Goal: Transaction & Acquisition: Book appointment/travel/reservation

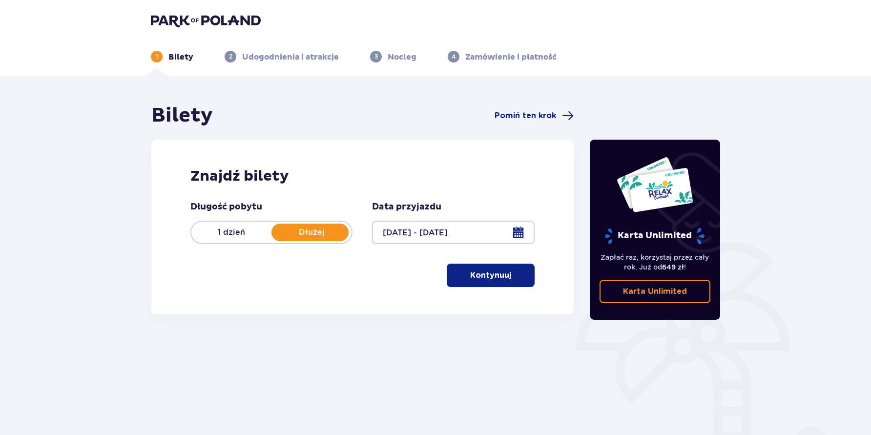
click at [481, 277] on p "Kontynuuj" at bounding box center [490, 275] width 41 height 11
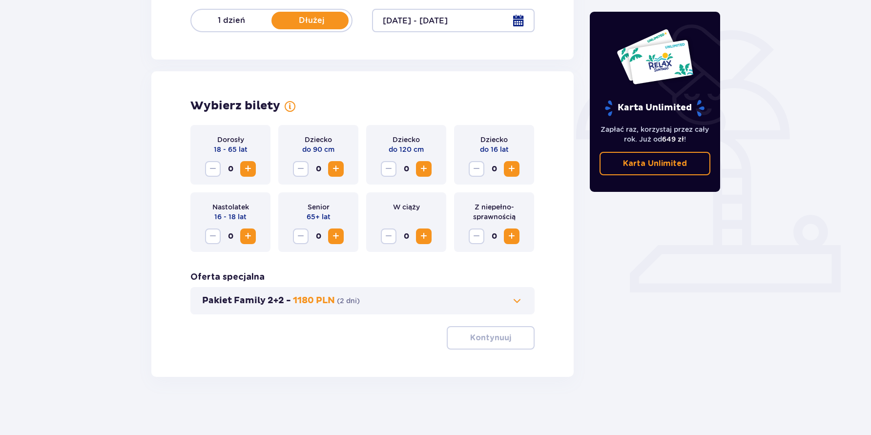
scroll to position [212, 0]
click at [251, 174] on button "Zwiększ" at bounding box center [248, 169] width 16 height 16
click at [515, 169] on span "Zwiększ" at bounding box center [512, 169] width 12 height 12
click at [512, 172] on span "Zwiększ" at bounding box center [512, 169] width 12 height 12
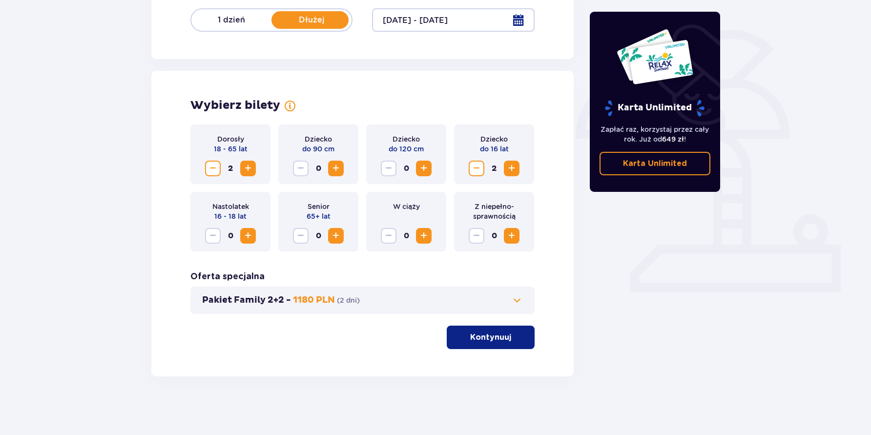
click at [506, 295] on button "Pakiet Family 2+2 - 1180 PLN ( 2 dni )" at bounding box center [362, 300] width 321 height 12
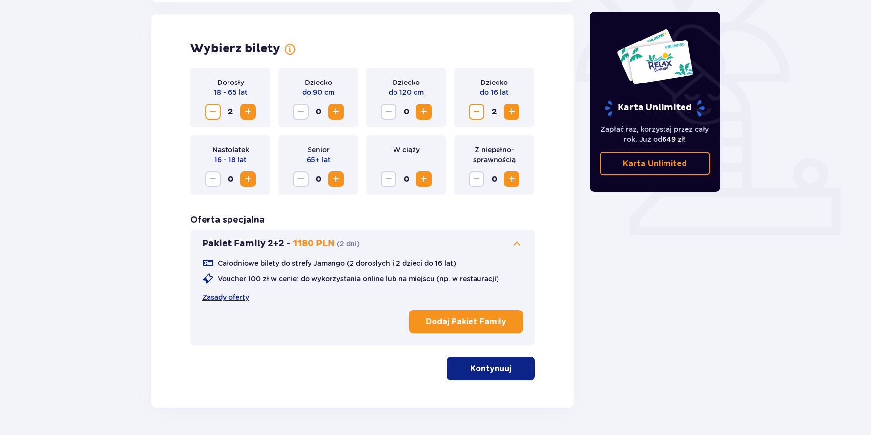
scroll to position [271, 0]
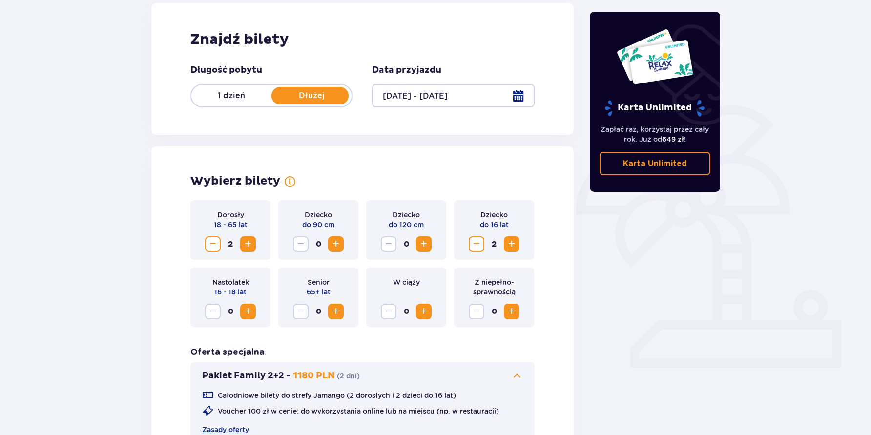
click at [246, 96] on p "1 dzień" at bounding box center [231, 95] width 80 height 11
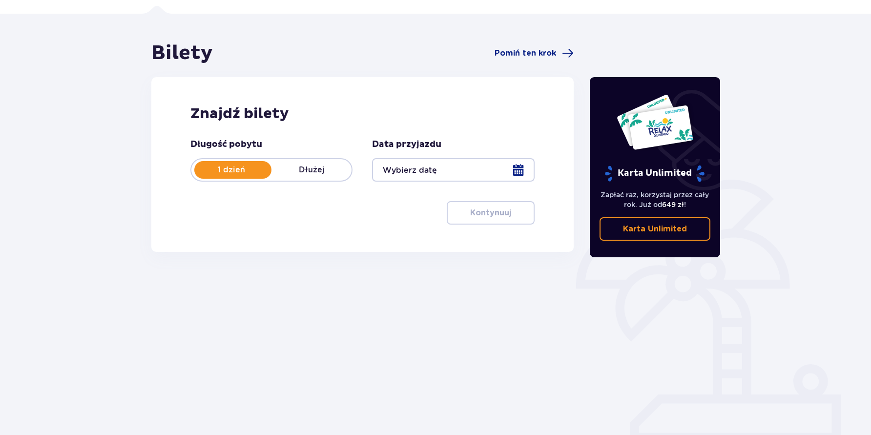
scroll to position [62, 0]
click at [419, 173] on div at bounding box center [453, 169] width 162 height 23
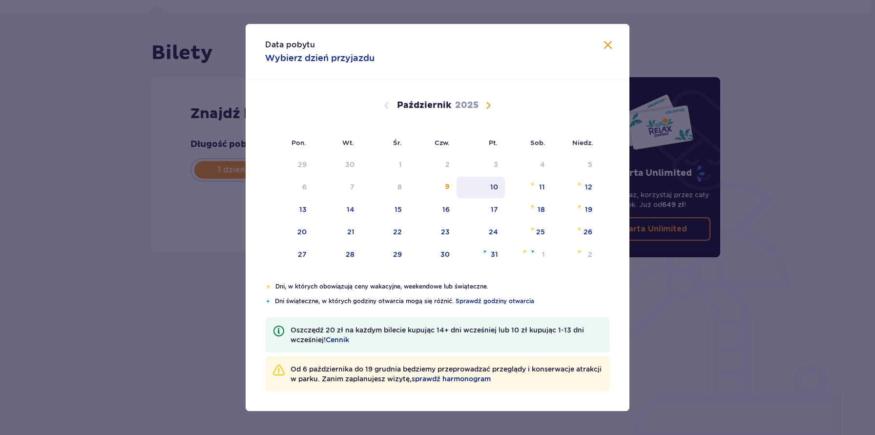
click at [503, 188] on div "10" at bounding box center [481, 187] width 48 height 21
type input "[DATE]"
click at [495, 193] on div "10" at bounding box center [481, 187] width 48 height 21
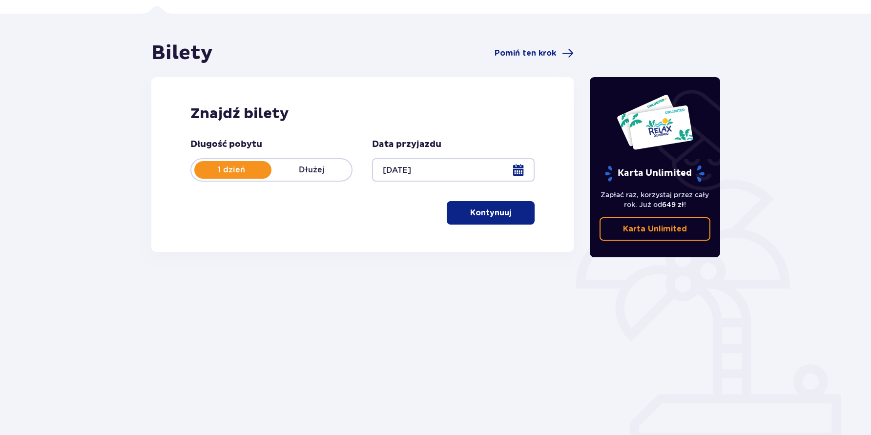
click at [471, 211] on p "Kontynuuj" at bounding box center [490, 213] width 41 height 11
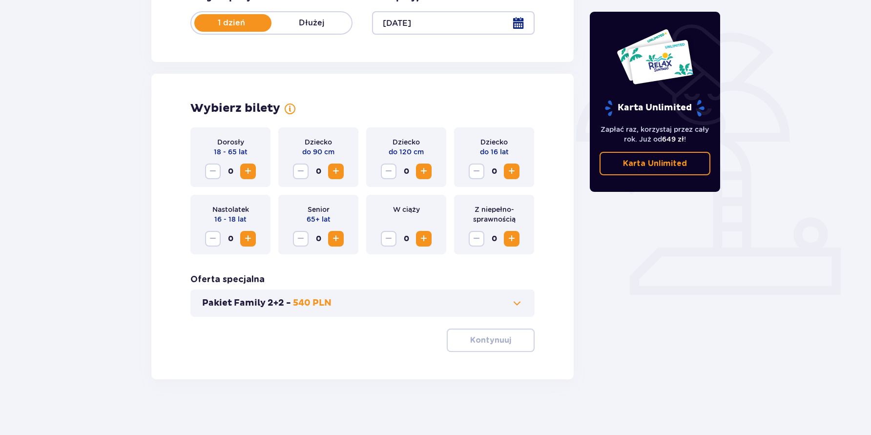
scroll to position [212, 0]
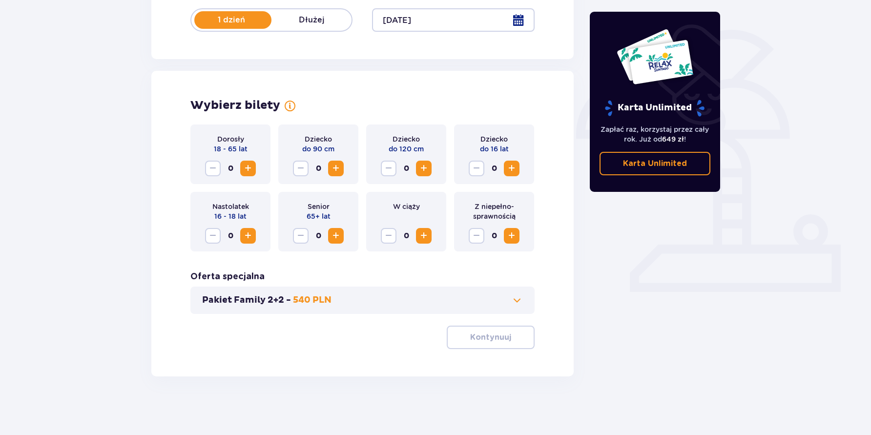
click at [251, 168] on span "Zwiększ" at bounding box center [248, 169] width 12 height 12
click at [253, 171] on span "Zwiększ" at bounding box center [248, 169] width 12 height 12
click at [512, 172] on span "Zwiększ" at bounding box center [512, 169] width 12 height 12
click at [473, 343] on button "Kontynuuj" at bounding box center [491, 337] width 88 height 23
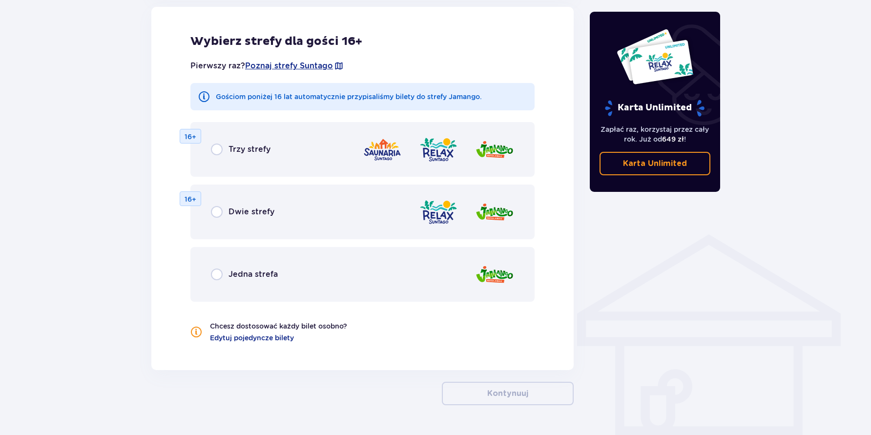
scroll to position [587, 0]
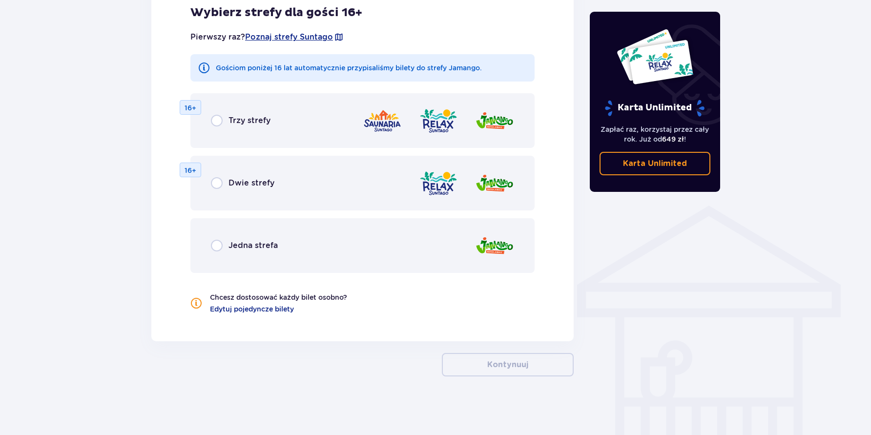
click at [219, 245] on input "radio" at bounding box center [217, 246] width 12 height 12
radio input "true"
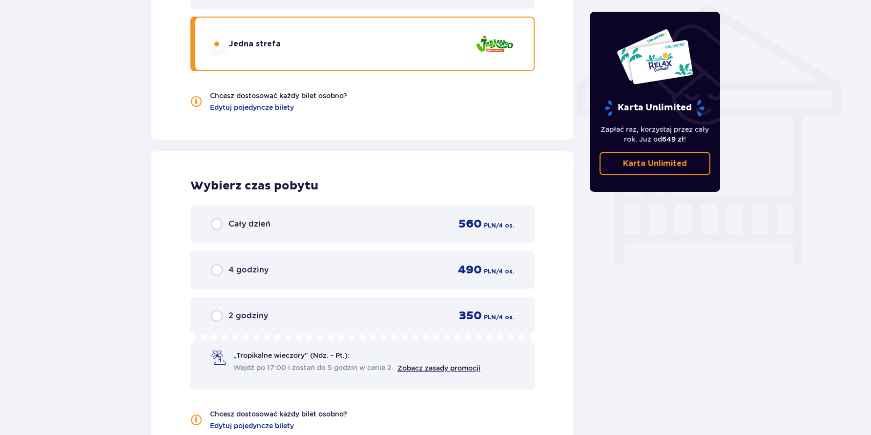
scroll to position [831, 0]
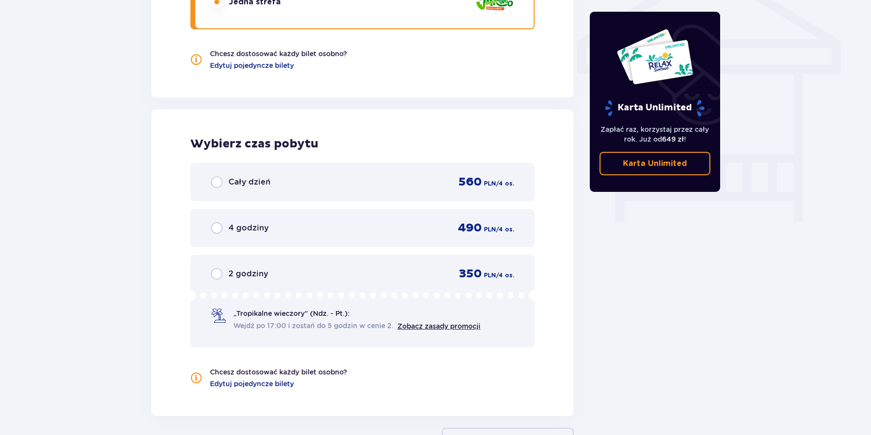
click at [217, 277] on input "radio" at bounding box center [217, 274] width 12 height 12
radio input "true"
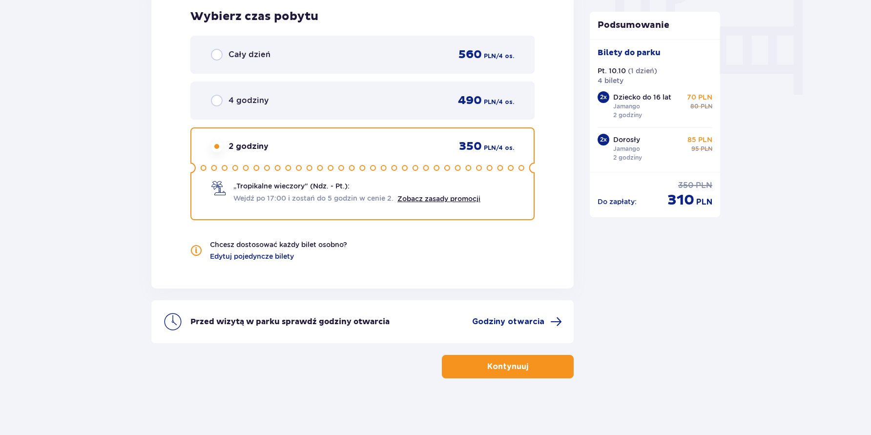
scroll to position [960, 0]
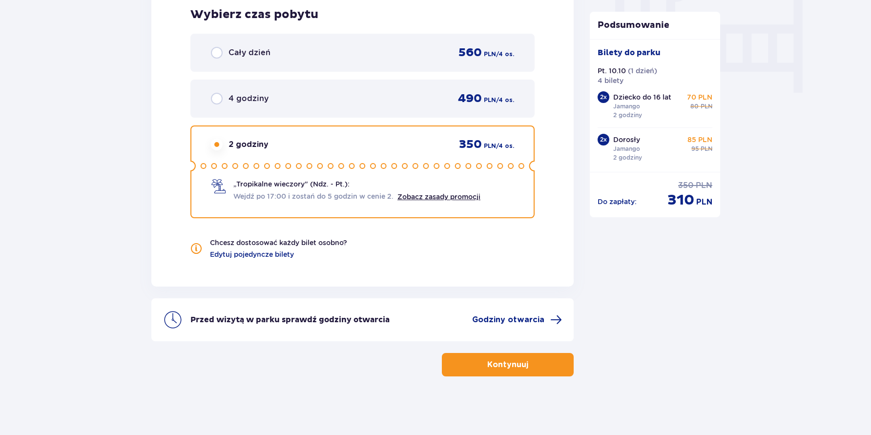
click at [501, 367] on p "Kontynuuj" at bounding box center [507, 364] width 41 height 11
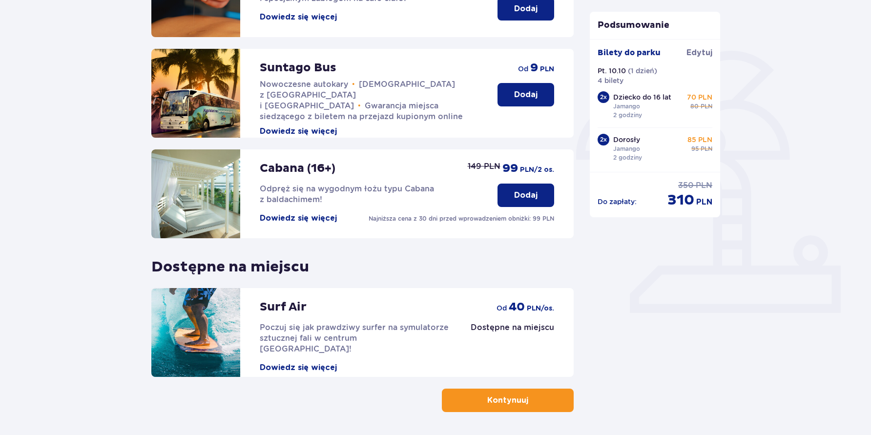
scroll to position [197, 0]
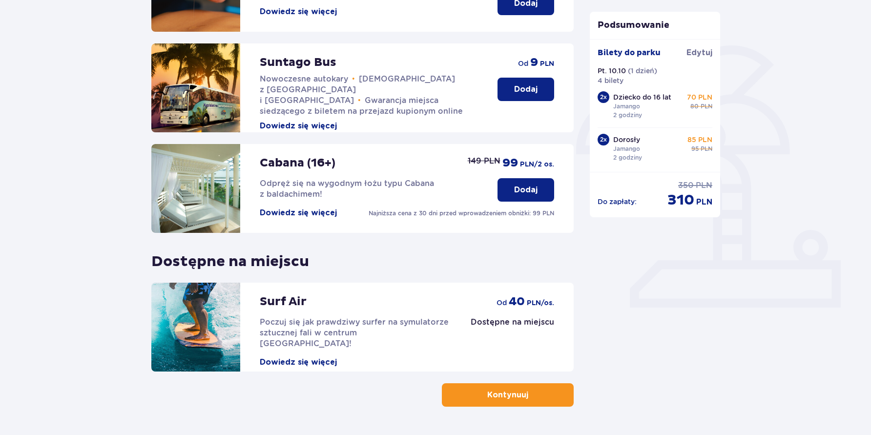
click at [487, 394] on p "Kontynuuj" at bounding box center [507, 395] width 41 height 11
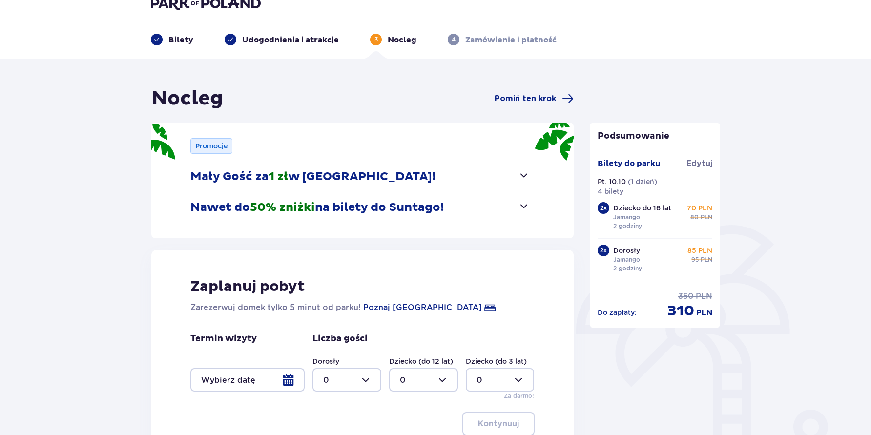
scroll to position [87, 0]
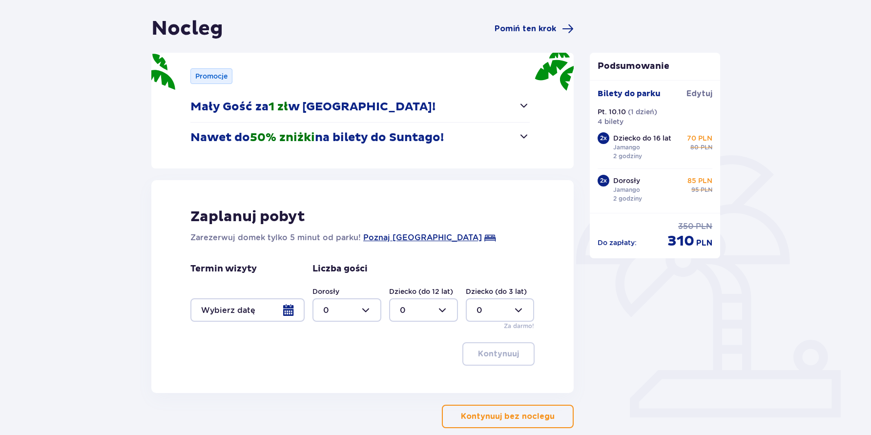
click at [286, 312] on div at bounding box center [247, 309] width 114 height 23
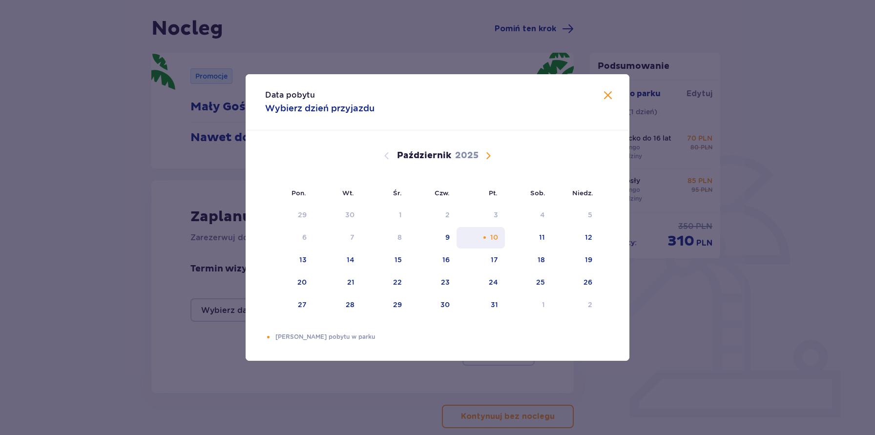
click at [501, 239] on div "10" at bounding box center [481, 237] width 48 height 21
click at [518, 238] on div "11" at bounding box center [528, 237] width 47 height 21
type input "[DATE] - [DATE]"
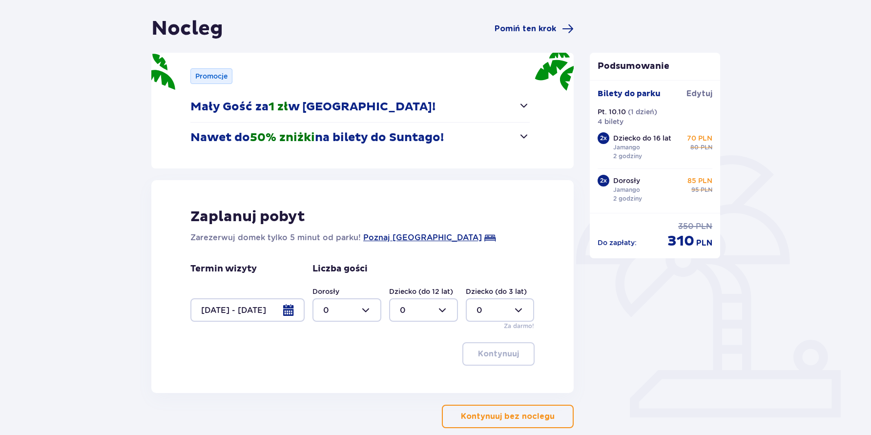
click at [359, 311] on div at bounding box center [346, 309] width 69 height 23
click at [334, 383] on div "2" at bounding box center [346, 380] width 47 height 11
type input "2"
click at [444, 310] on div at bounding box center [423, 309] width 69 height 23
click at [423, 359] on div "1" at bounding box center [423, 360] width 47 height 11
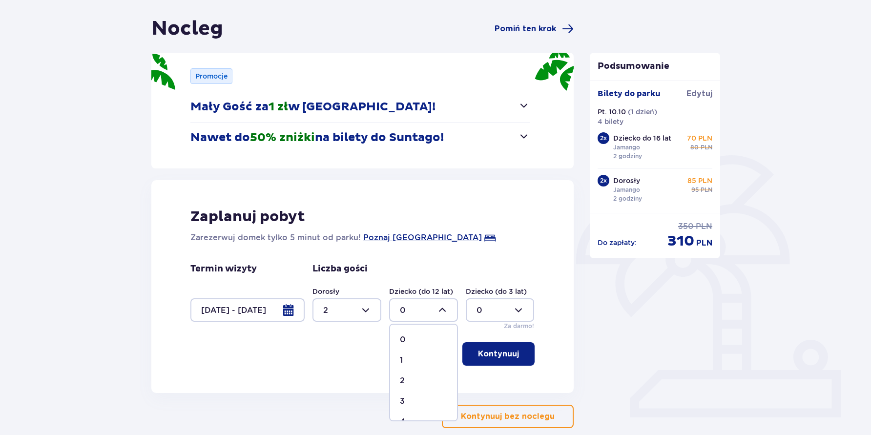
type input "1"
click at [362, 309] on div at bounding box center [346, 309] width 69 height 23
click at [341, 396] on div "3" at bounding box center [346, 401] width 47 height 11
type input "3"
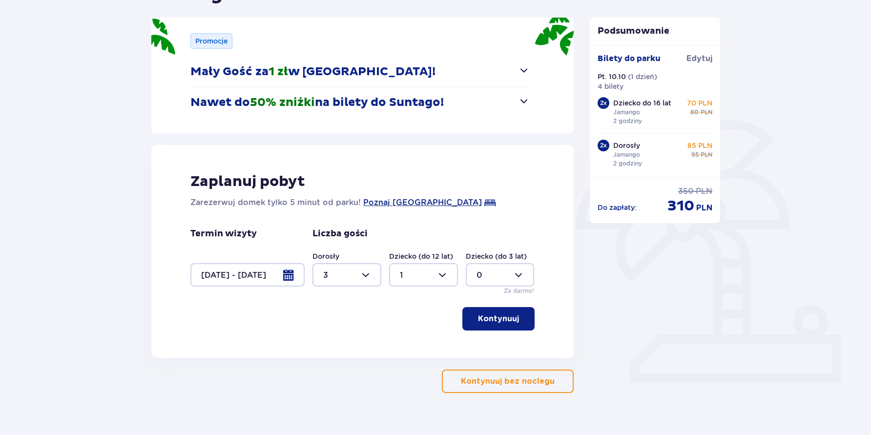
scroll to position [129, 0]
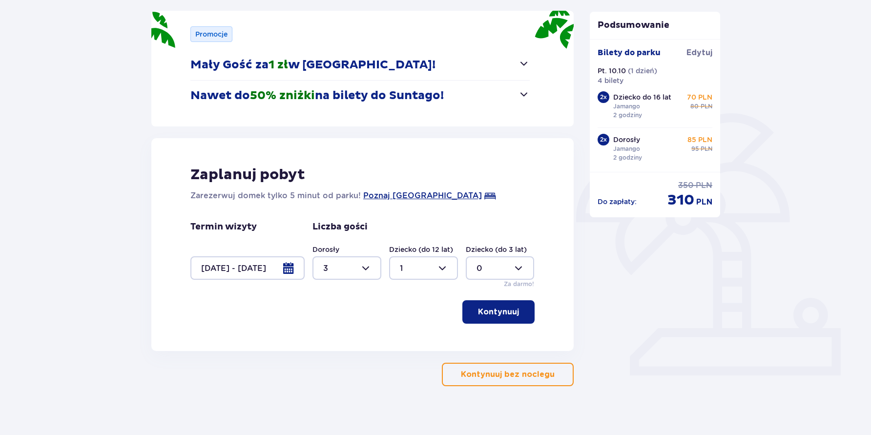
click at [489, 317] on button "Kontynuuj" at bounding box center [498, 311] width 72 height 23
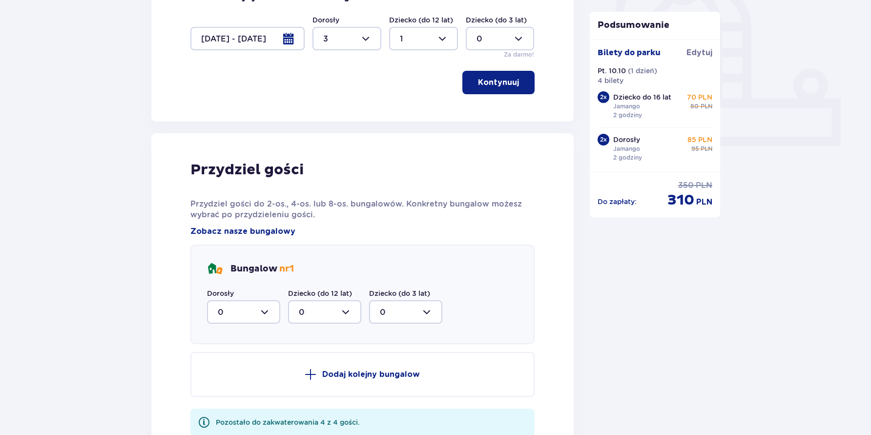
scroll to position [367, 0]
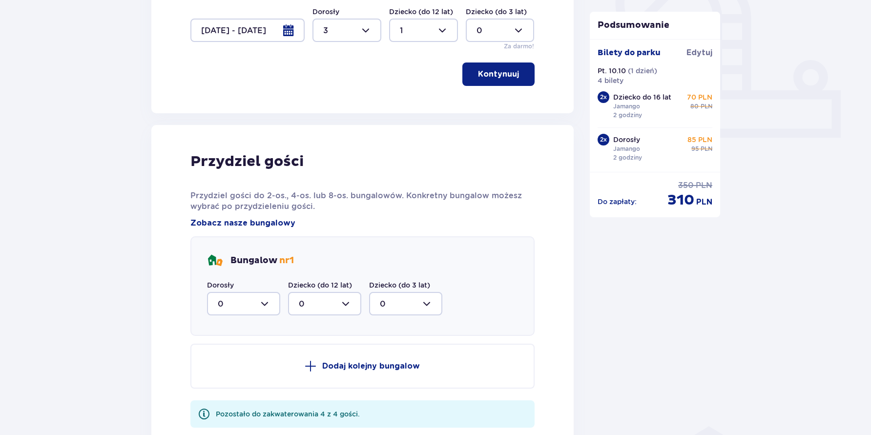
click at [274, 304] on div at bounding box center [243, 303] width 73 height 23
click at [237, 392] on div "3" at bounding box center [244, 395] width 52 height 11
type input "3"
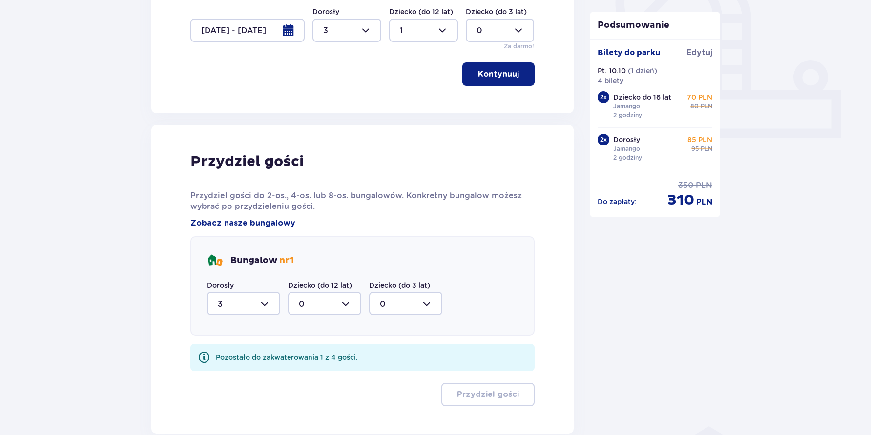
click at [345, 304] on div at bounding box center [324, 303] width 73 height 23
click at [319, 359] on div "1" at bounding box center [325, 354] width 52 height 11
type input "1"
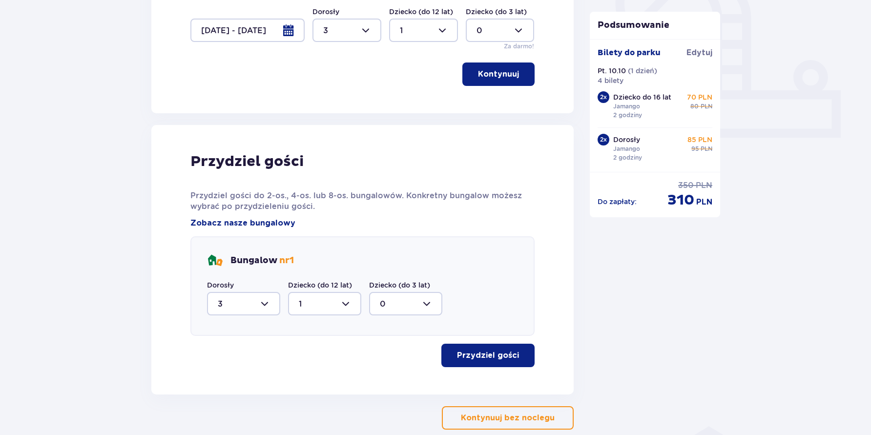
click at [408, 306] on div at bounding box center [405, 303] width 73 height 23
click at [503, 365] on button "Przydziel gości" at bounding box center [487, 355] width 93 height 23
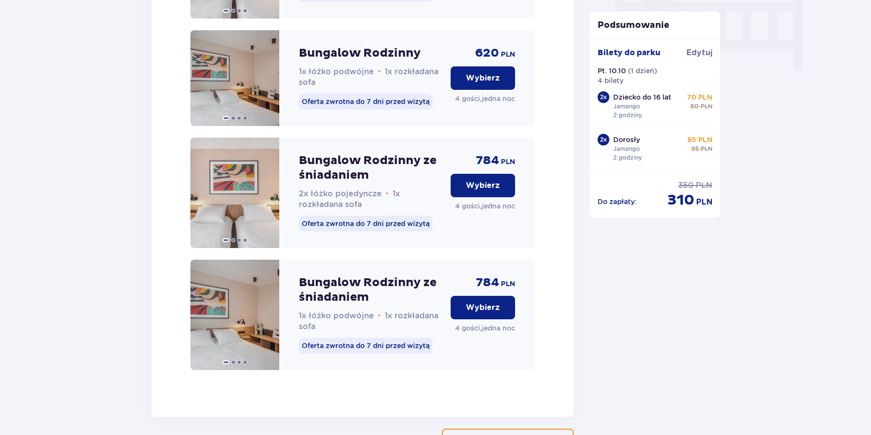
scroll to position [987, 0]
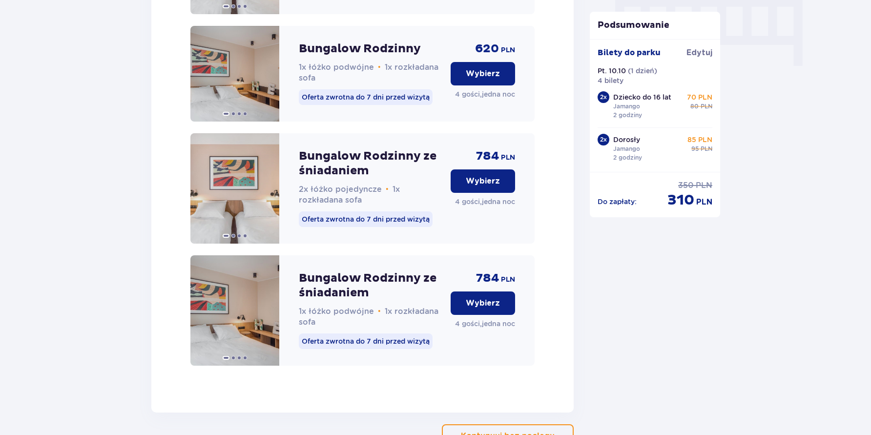
click at [473, 309] on p "Wybierz" at bounding box center [483, 303] width 34 height 11
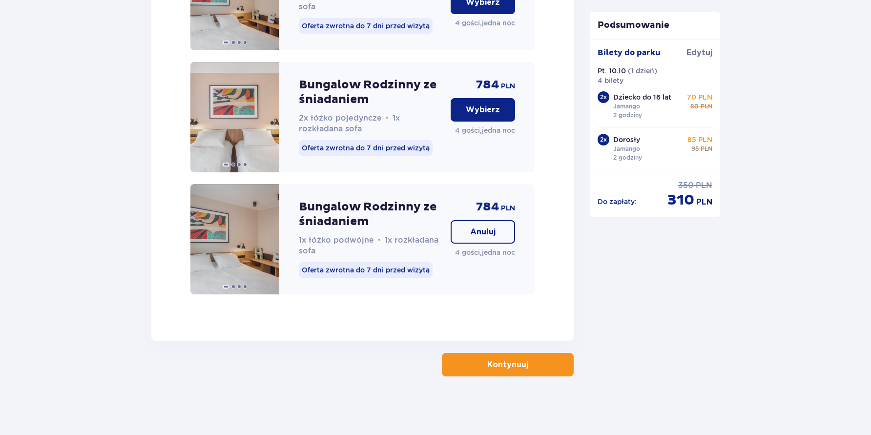
scroll to position [1070, 0]
click at [506, 371] on button "Kontynuuj" at bounding box center [508, 364] width 132 height 23
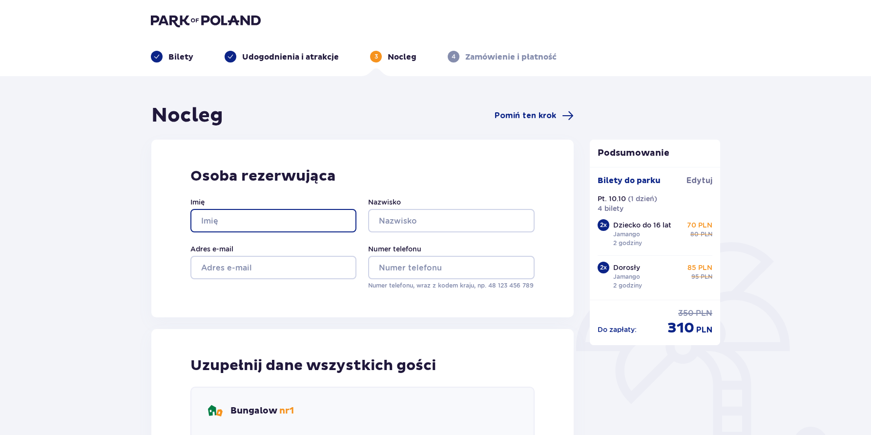
click at [289, 217] on input "Imię" at bounding box center [273, 220] width 166 height 23
type input "[PERSON_NAME]"
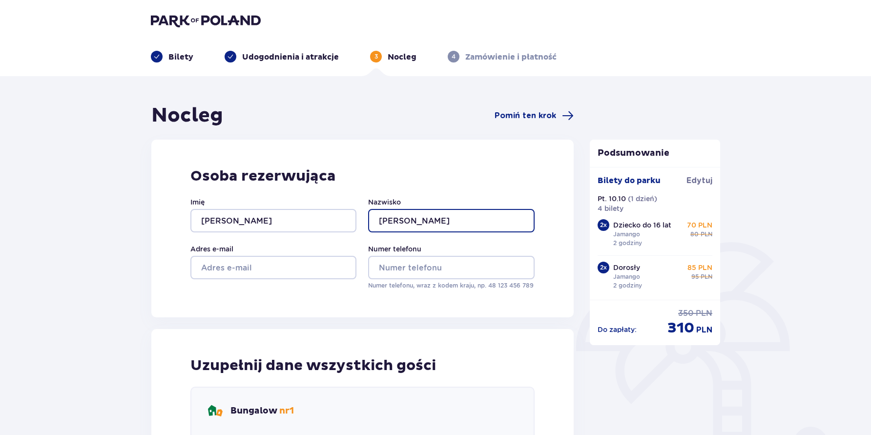
type input "[PERSON_NAME]"
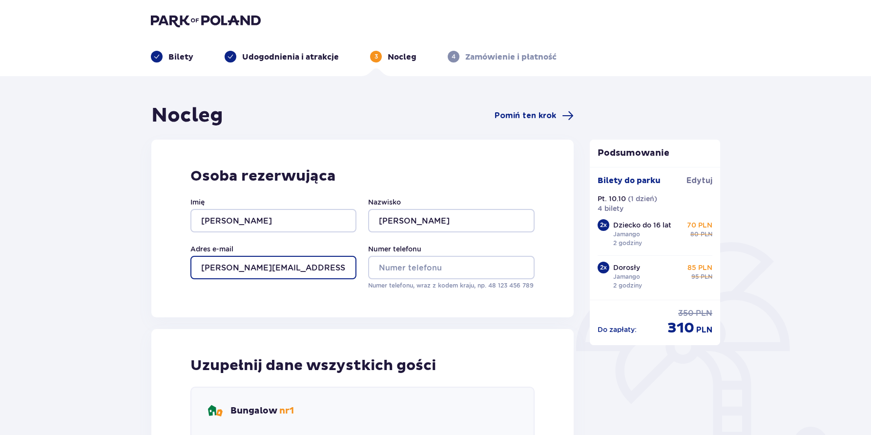
type input "[PERSON_NAME][EMAIL_ADDRESS][DOMAIN_NAME]"
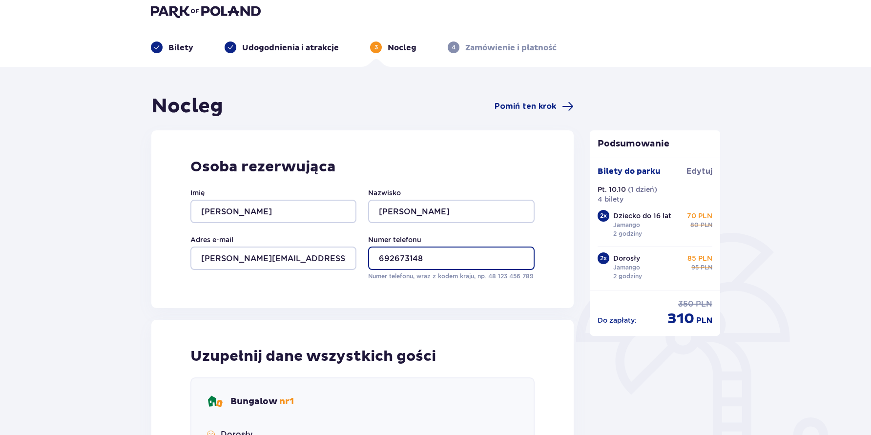
type input "692673148"
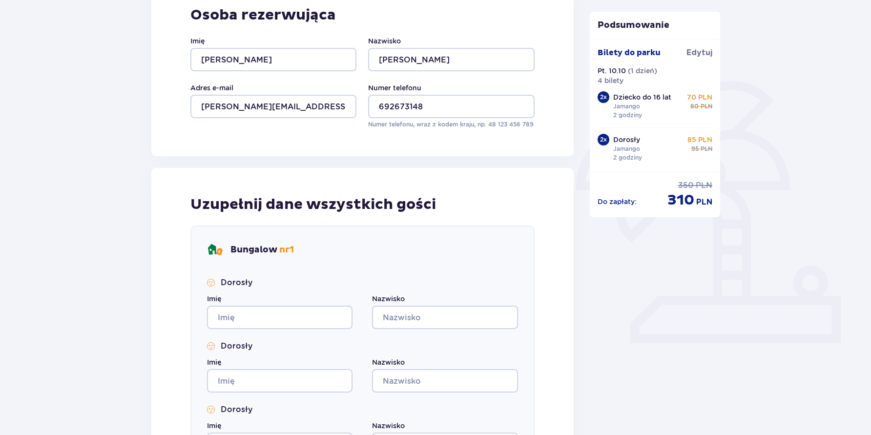
scroll to position [230, 0]
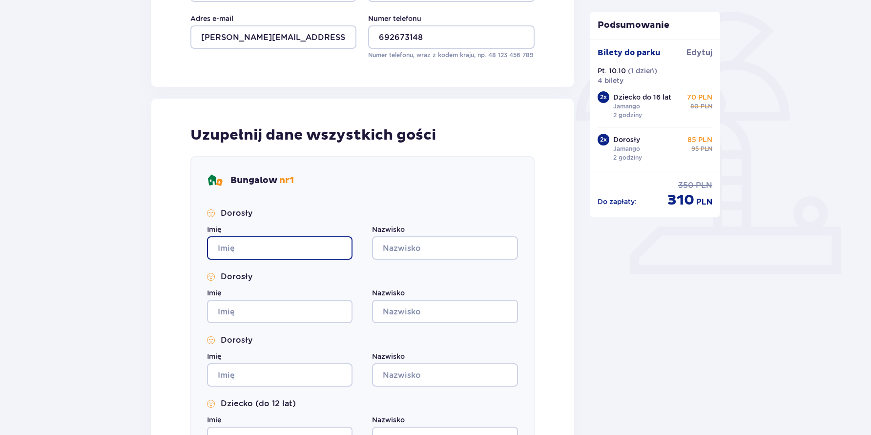
click at [276, 252] on input "Imię" at bounding box center [280, 247] width 146 height 23
type input "[PERSON_NAME]"
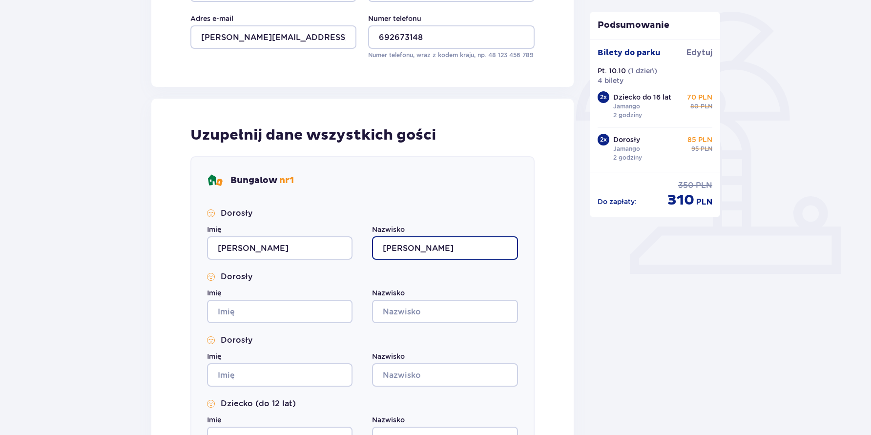
type input "[PERSON_NAME]"
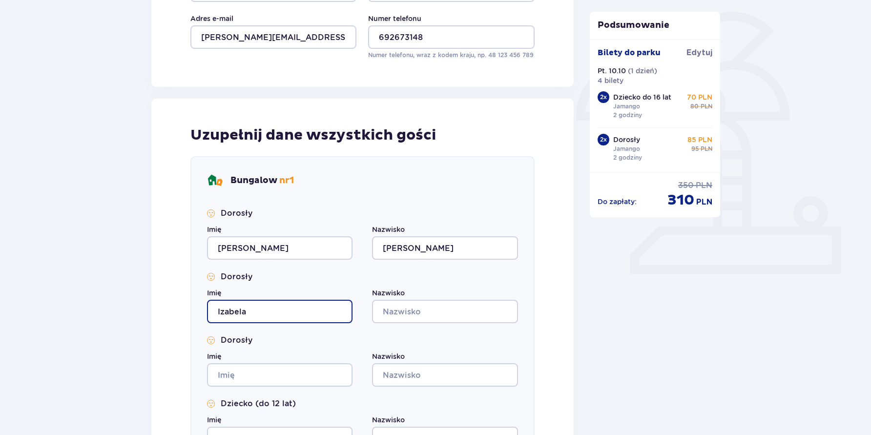
type input "Izabela"
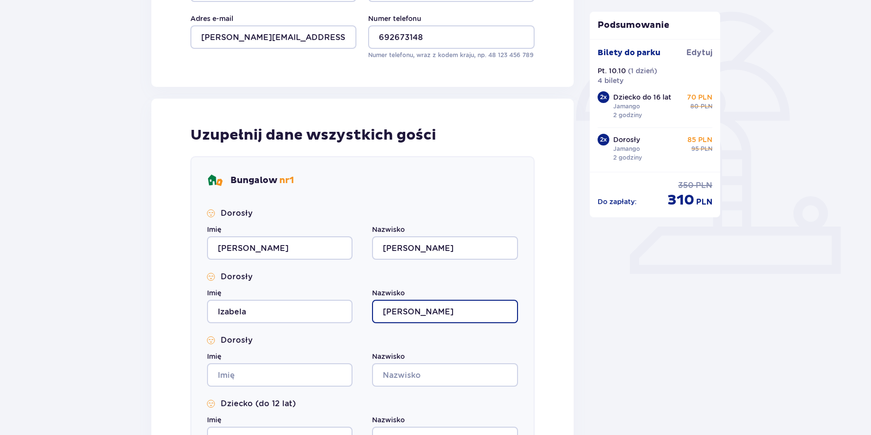
type input "[PERSON_NAME]"
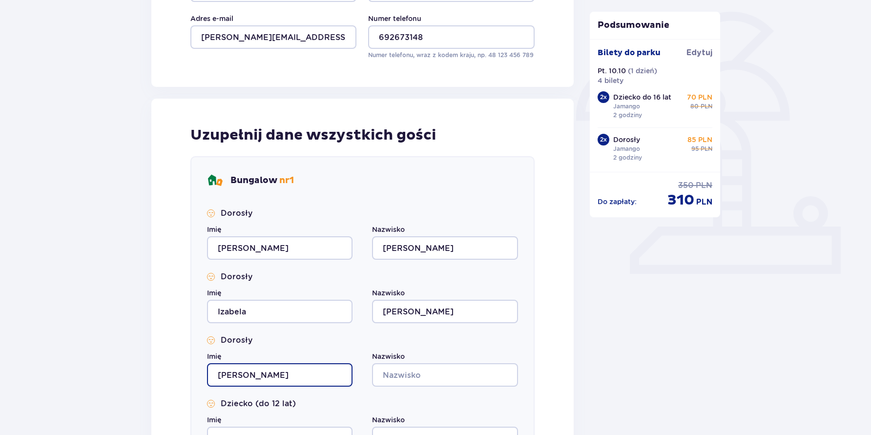
type input "[PERSON_NAME]"
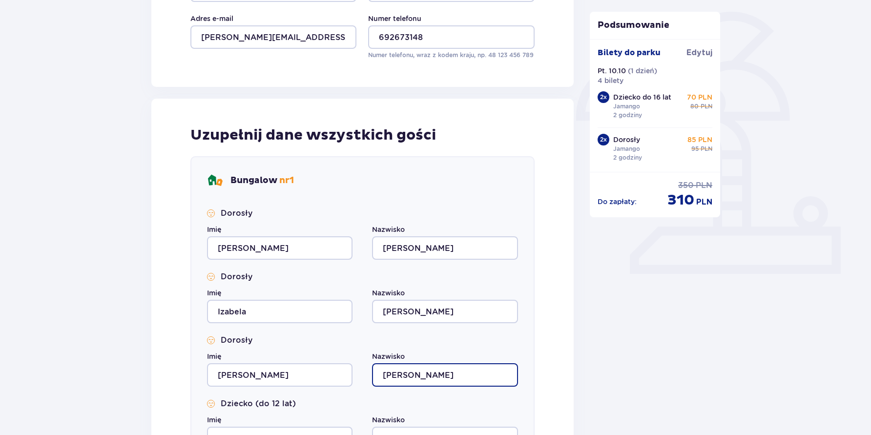
type input "[PERSON_NAME]"
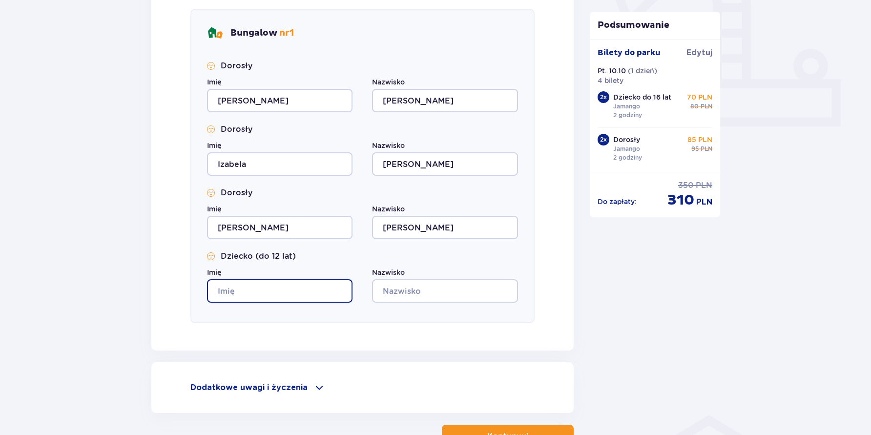
scroll to position [420, 0]
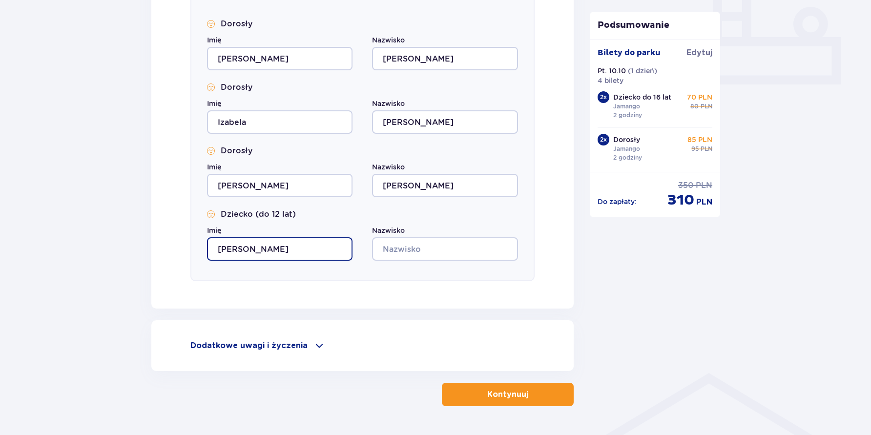
type input "[PERSON_NAME]"
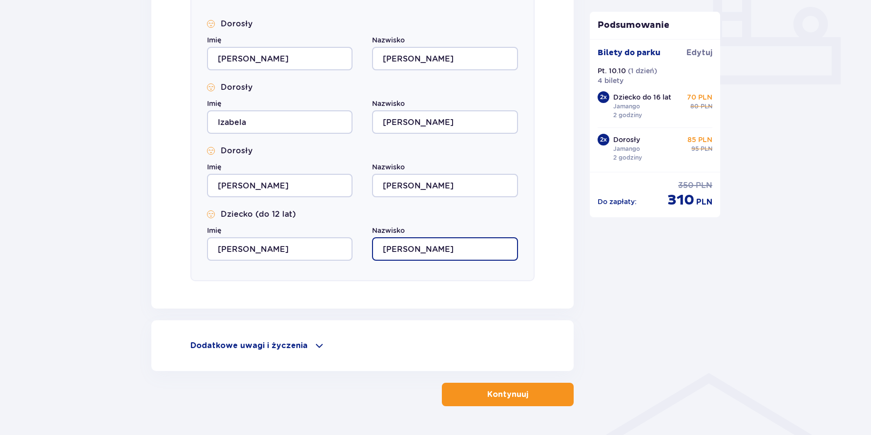
type input "[PERSON_NAME]"
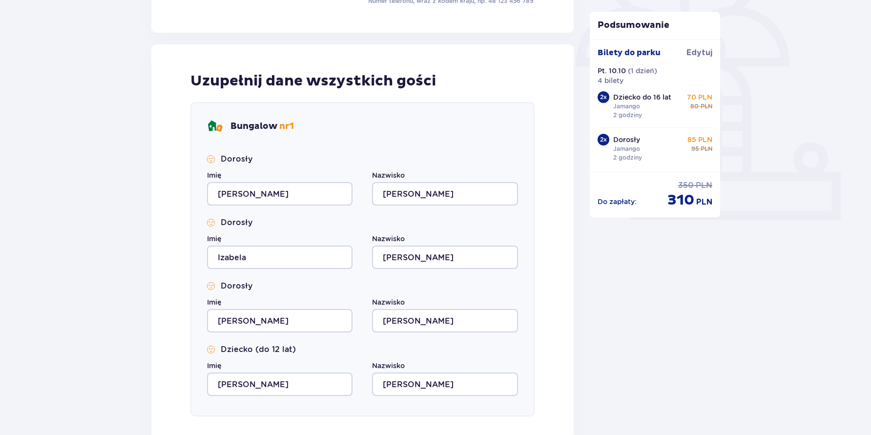
scroll to position [423, 0]
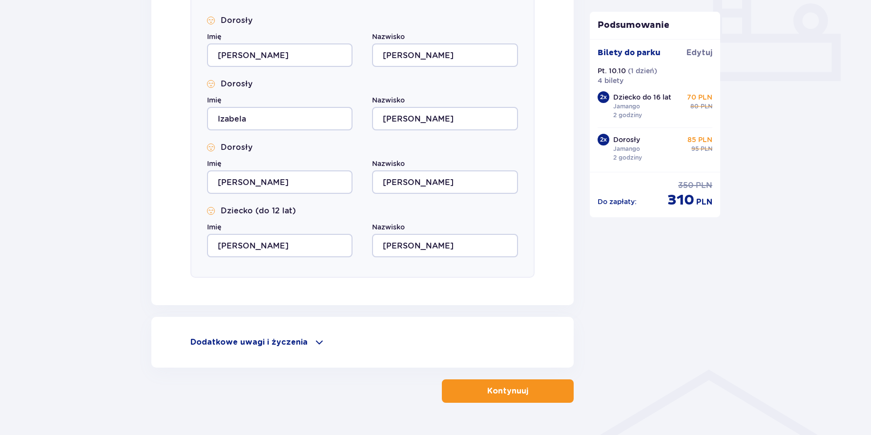
click at [508, 392] on p "Kontynuuj" at bounding box center [507, 391] width 41 height 11
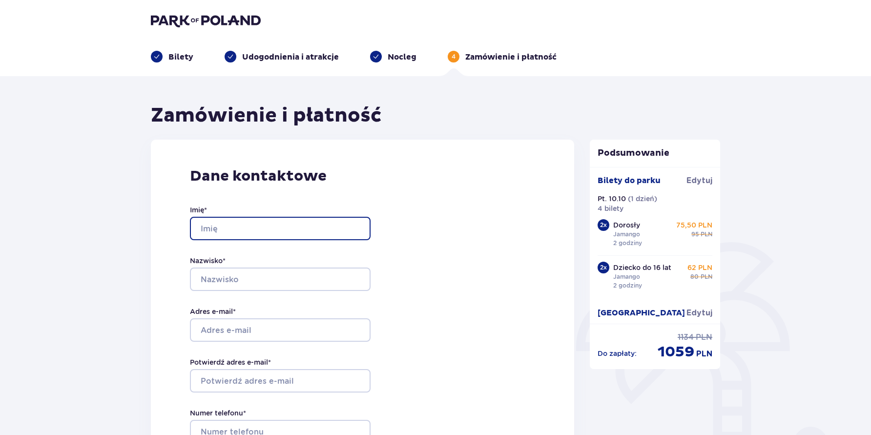
click at [253, 221] on input "Imię *" at bounding box center [280, 228] width 181 height 23
type input "[PERSON_NAME]"
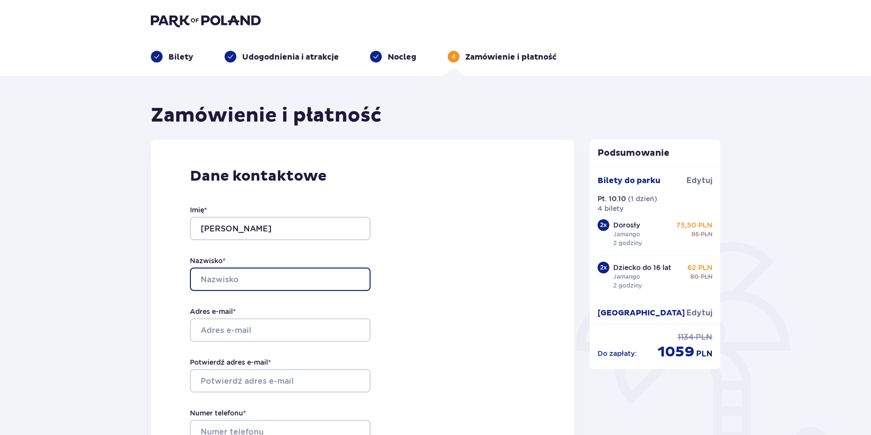
click at [263, 277] on input "Nazwisko *" at bounding box center [280, 279] width 181 height 23
click at [264, 273] on input "Nazwisko *" at bounding box center [280, 279] width 181 height 23
type input "[PERSON_NAME]"
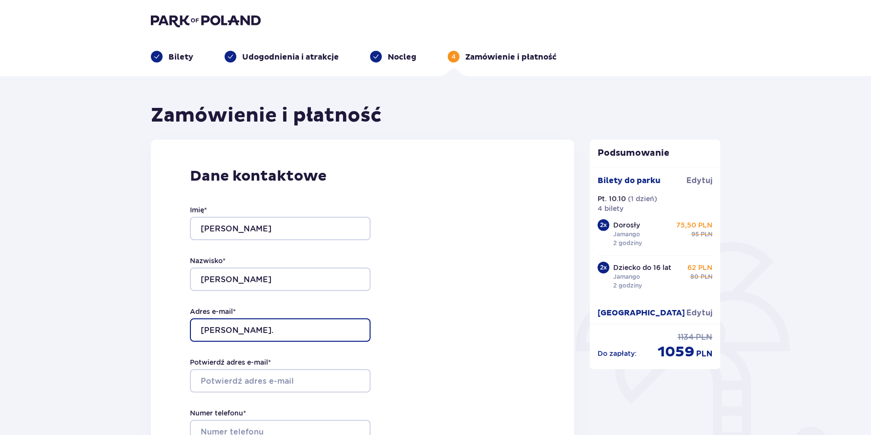
type input "[PERSON_NAME][EMAIL_ADDRESS][DOMAIN_NAME]"
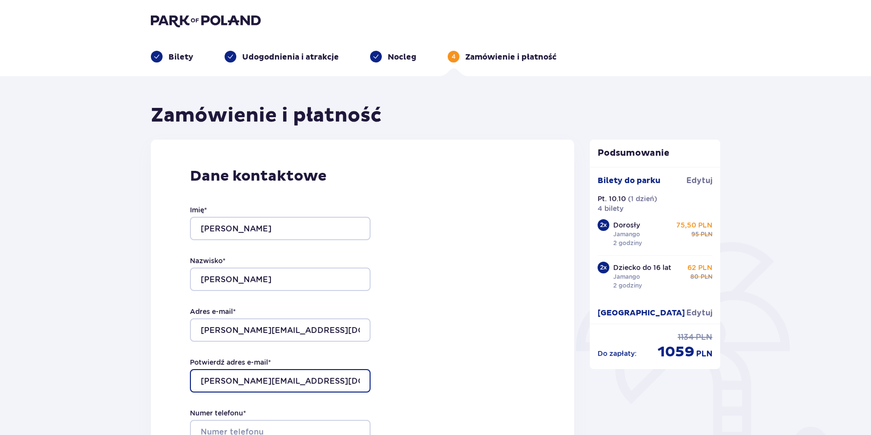
type input "[PERSON_NAME][EMAIL_ADDRESS][DOMAIN_NAME]"
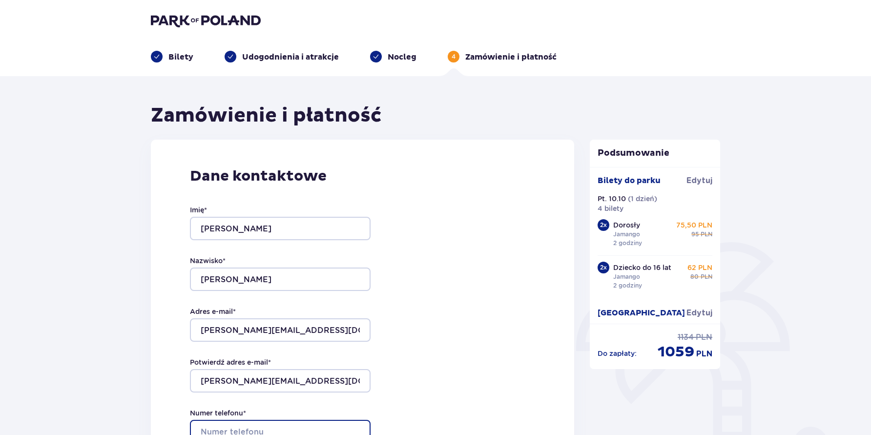
scroll to position [1, 0]
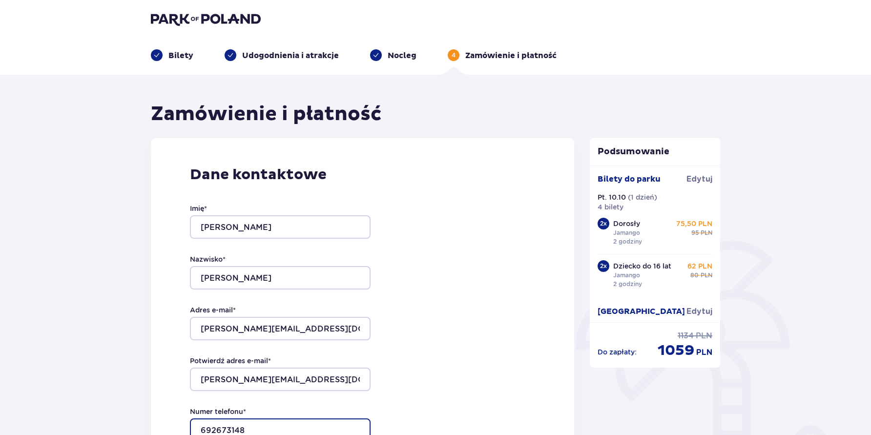
type input "692673148"
click at [445, 372] on div "Dane kontaktowe Imię * [PERSON_NAME] * [PERSON_NAME] e-mail * [PERSON_NAME][EMA…" at bounding box center [362, 345] width 423 height 414
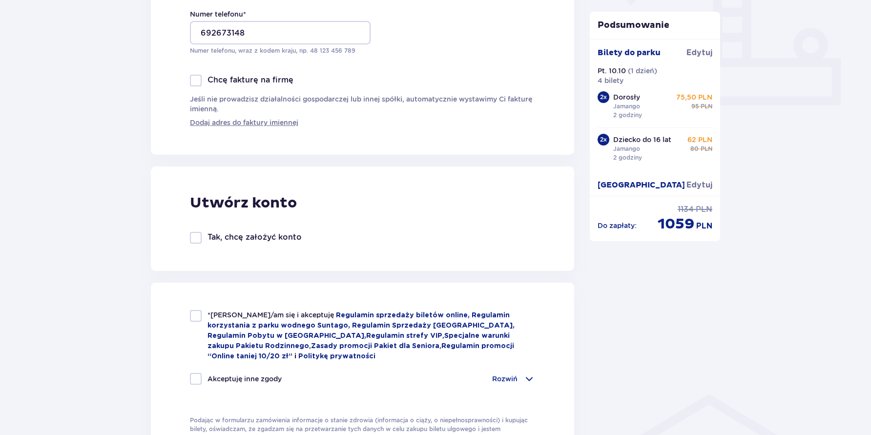
scroll to position [400, 0]
click at [196, 238] on div at bounding box center [196, 236] width 12 height 12
checkbox input "true"
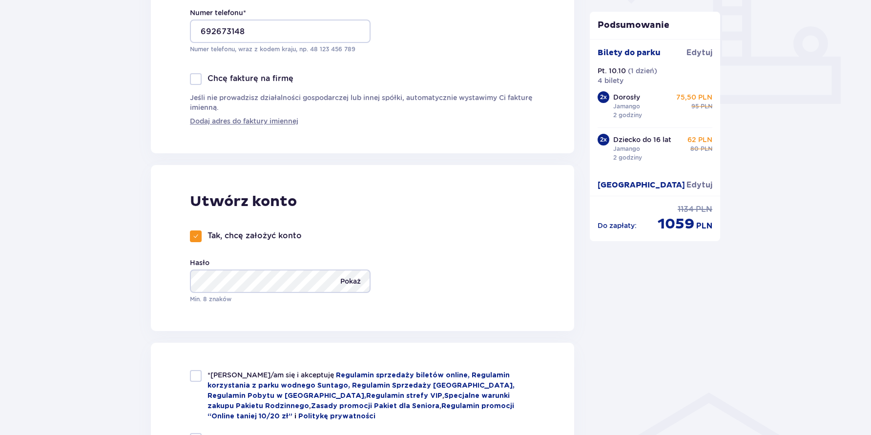
click at [358, 278] on p "Pokaż" at bounding box center [350, 281] width 21 height 23
click at [361, 238] on div "Tak, chcę założyć konto Hasło Ukryj Min. 8 znaków" at bounding box center [285, 266] width 190 height 73
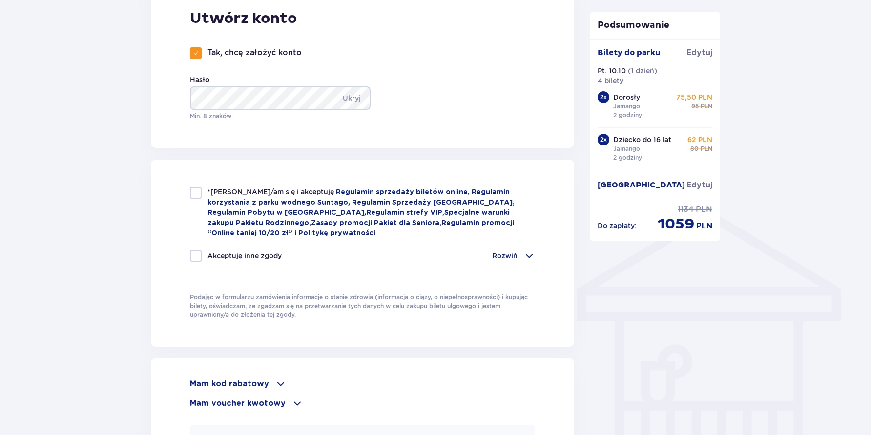
scroll to position [648, 0]
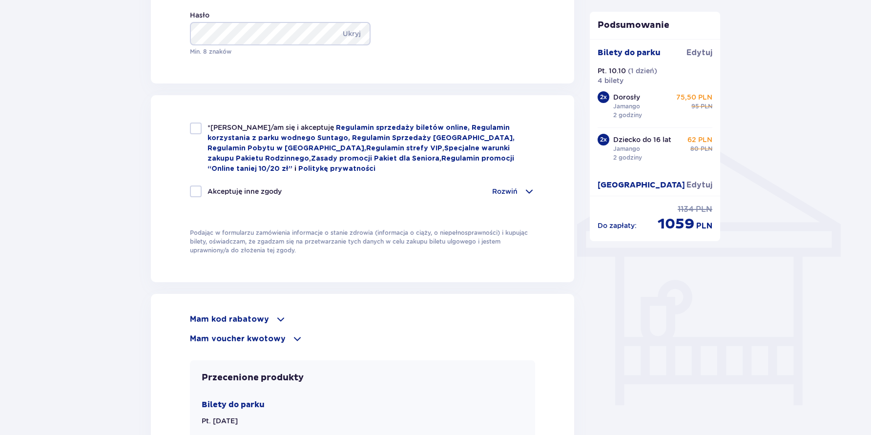
click at [198, 127] on div at bounding box center [196, 129] width 12 height 12
checkbox input "true"
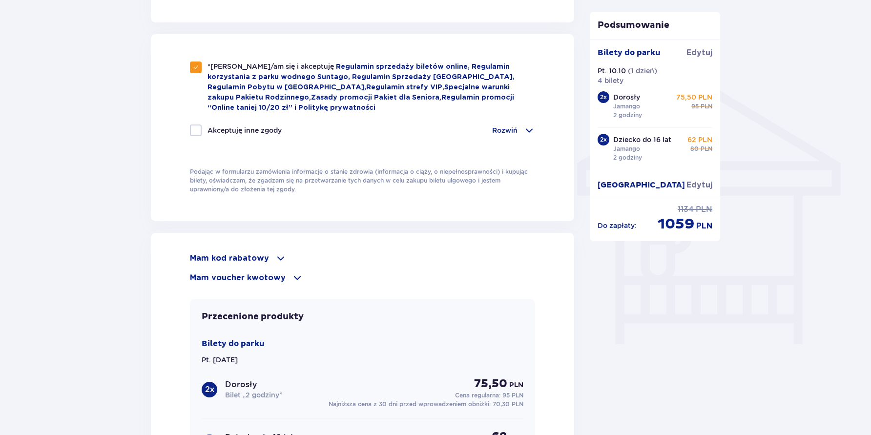
scroll to position [802, 0]
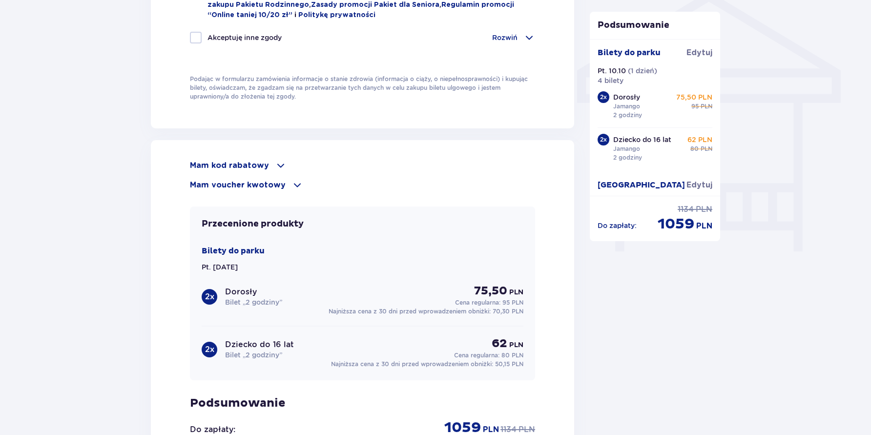
click at [275, 161] on span at bounding box center [281, 166] width 12 height 12
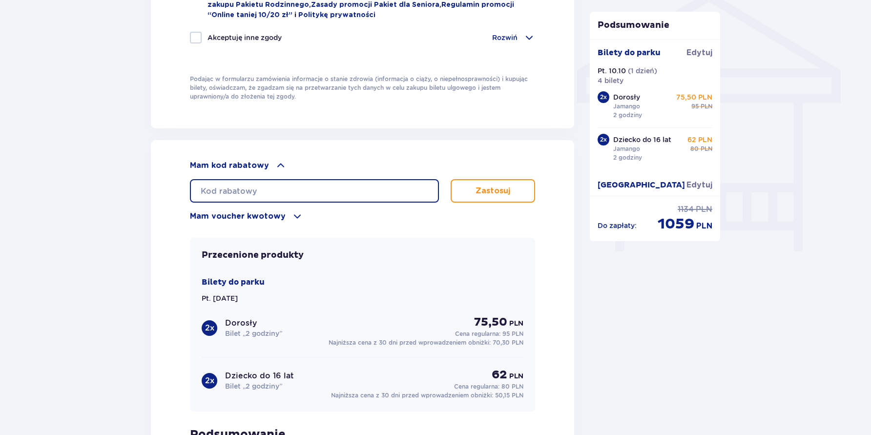
click at [273, 191] on input "text" at bounding box center [314, 190] width 249 height 23
type input "dupa"
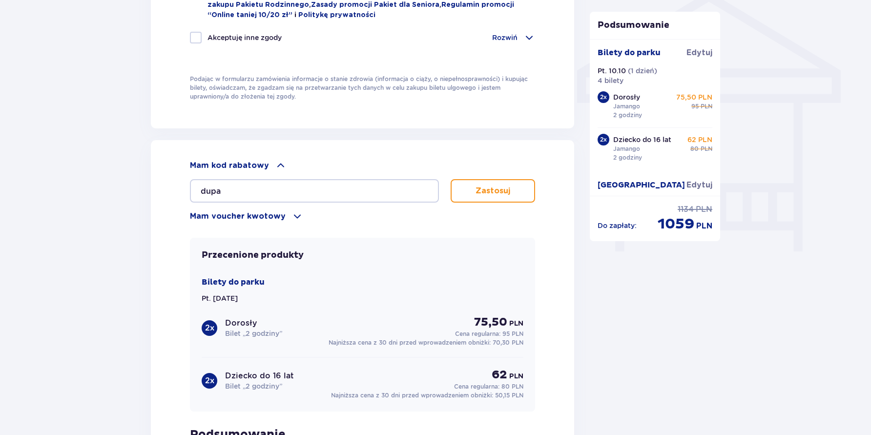
click at [468, 186] on button "Zastosuj" at bounding box center [493, 190] width 84 height 23
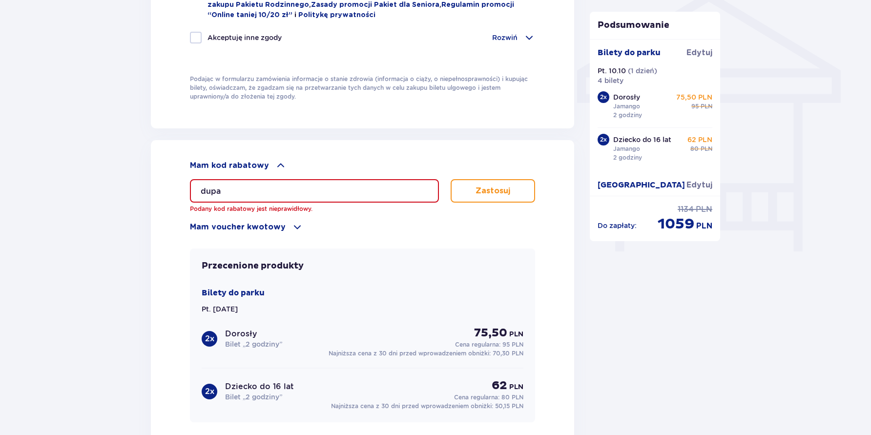
drag, startPoint x: 284, startPoint y: 183, endPoint x: 207, endPoint y: 183, distance: 76.7
click at [207, 183] on input "dupa" at bounding box center [314, 190] width 249 height 23
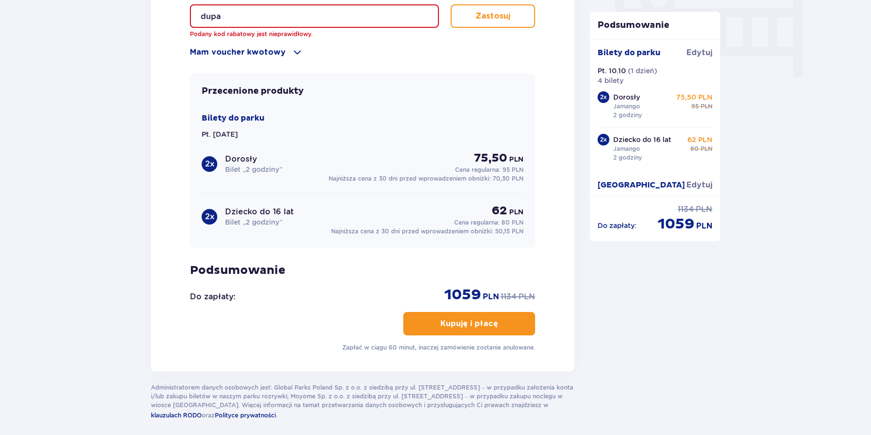
scroll to position [983, 0]
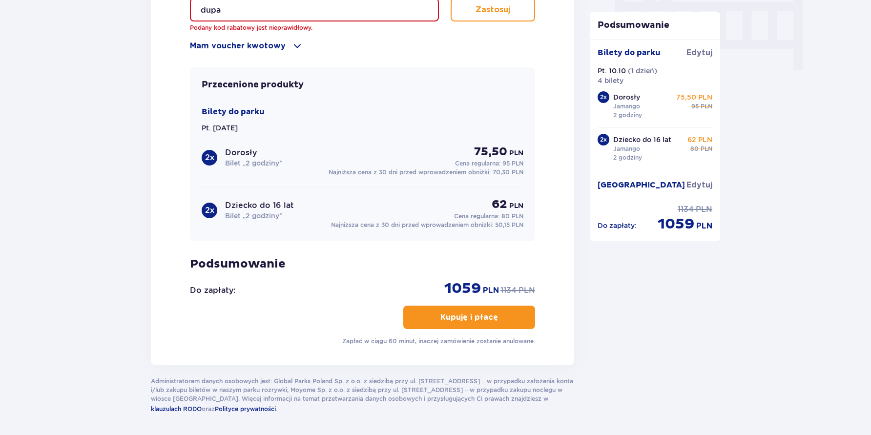
click at [445, 317] on p "Kupuję i płacę" at bounding box center [469, 317] width 58 height 11
